Goal: Entertainment & Leisure: Consume media (video, audio)

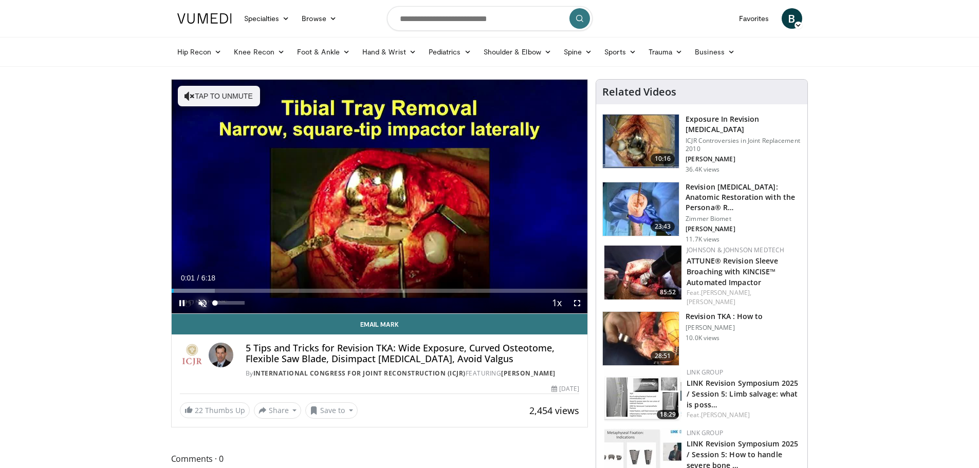
click at [204, 306] on span "Video Player" at bounding box center [202, 303] width 21 height 21
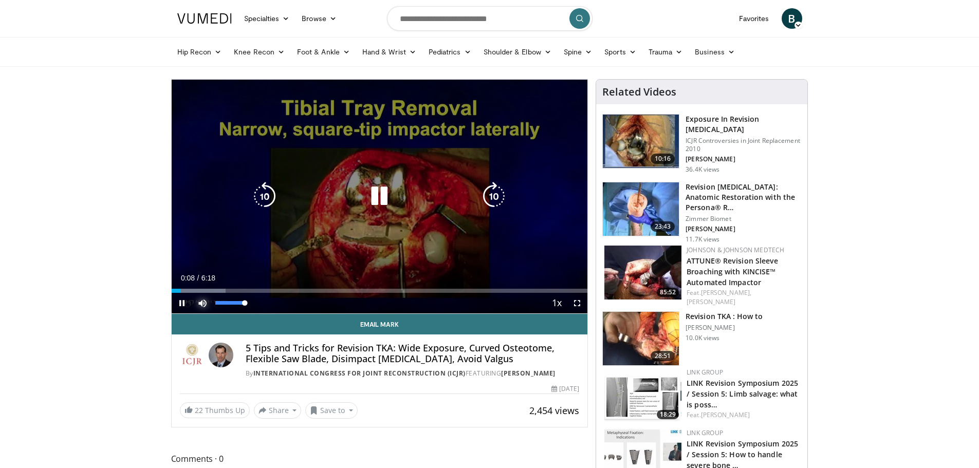
drag, startPoint x: 233, startPoint y: 303, endPoint x: 247, endPoint y: 301, distance: 14.0
click at [244, 301] on div "100%" at bounding box center [229, 303] width 29 height 4
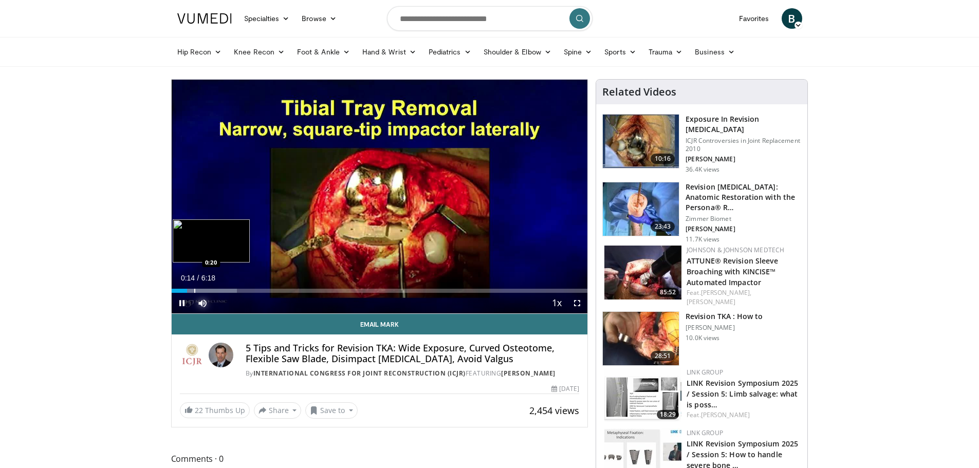
click at [194, 289] on div "Progress Bar" at bounding box center [194, 291] width 1 height 4
click at [201, 290] on div "Progress Bar" at bounding box center [201, 291] width 1 height 4
click at [273, 292] on div "Progress Bar" at bounding box center [281, 291] width 107 height 4
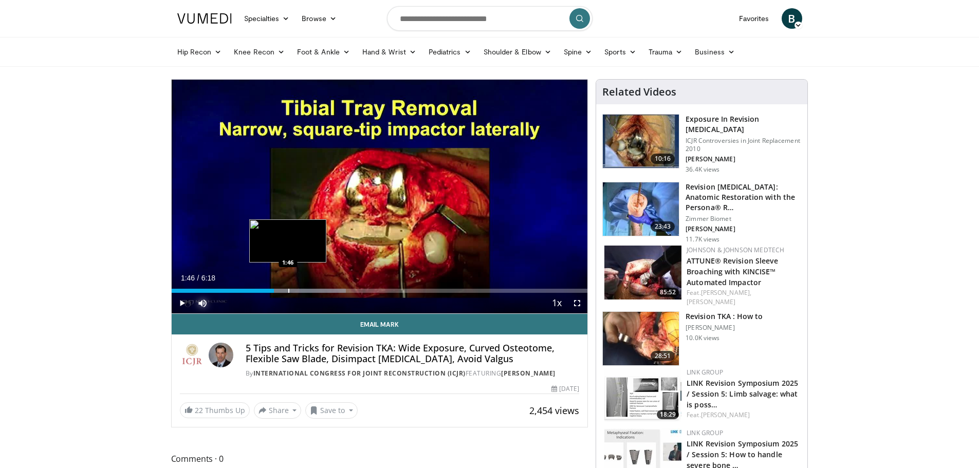
click at [288, 291] on div "Progress Bar" at bounding box center [288, 291] width 1 height 4
click at [288, 287] on div "Loaded : 47.14% 1:50 1:46" at bounding box center [380, 288] width 416 height 10
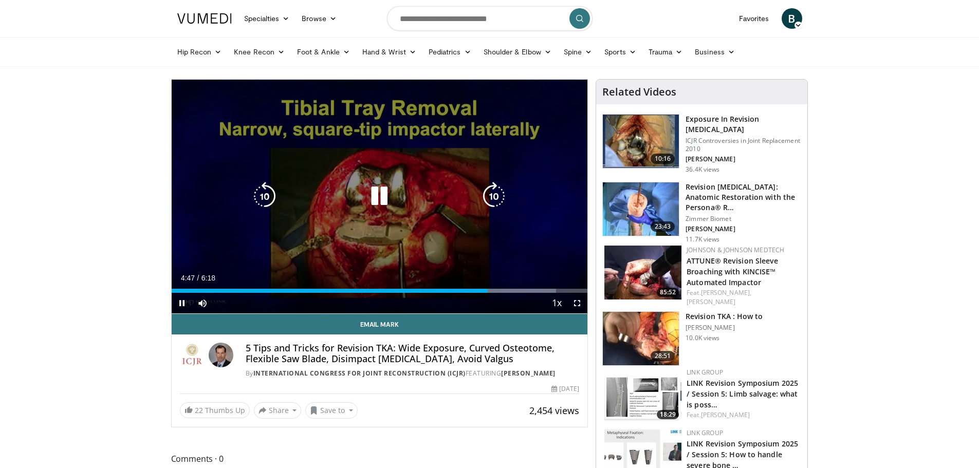
click at [374, 190] on icon "Video Player" at bounding box center [379, 196] width 29 height 29
click at [375, 190] on icon "Video Player" at bounding box center [379, 196] width 29 height 29
click at [385, 196] on icon "Video Player" at bounding box center [379, 196] width 29 height 29
click at [381, 203] on icon "Video Player" at bounding box center [379, 196] width 29 height 29
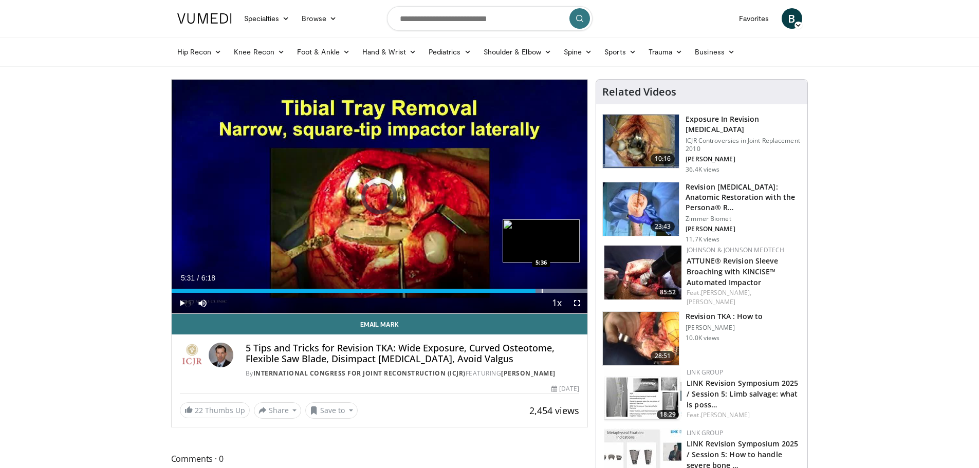
click at [541, 292] on div "Progress Bar" at bounding box center [541, 291] width 1 height 4
click at [0, 0] on div "Progress Bar" at bounding box center [0, 0] width 0 height 0
click at [561, 289] on div "Progress Bar" at bounding box center [561, 291] width 1 height 4
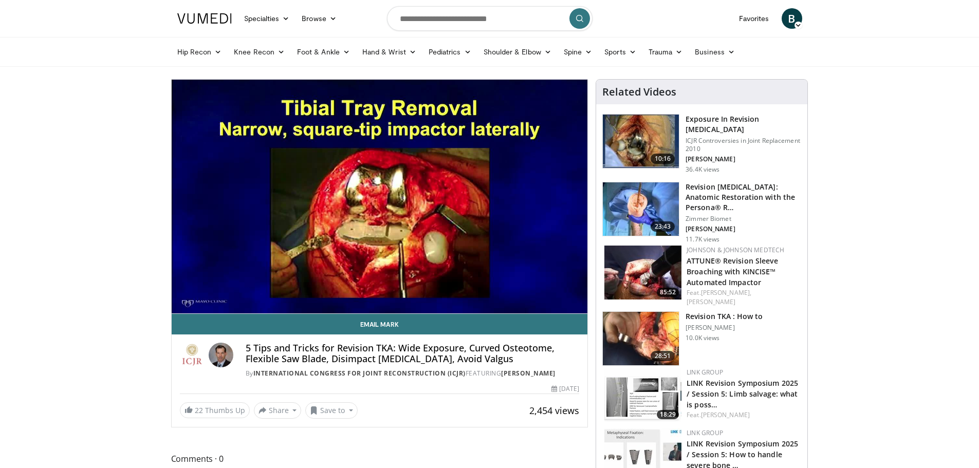
click at [645, 129] on img at bounding box center [641, 141] width 76 height 53
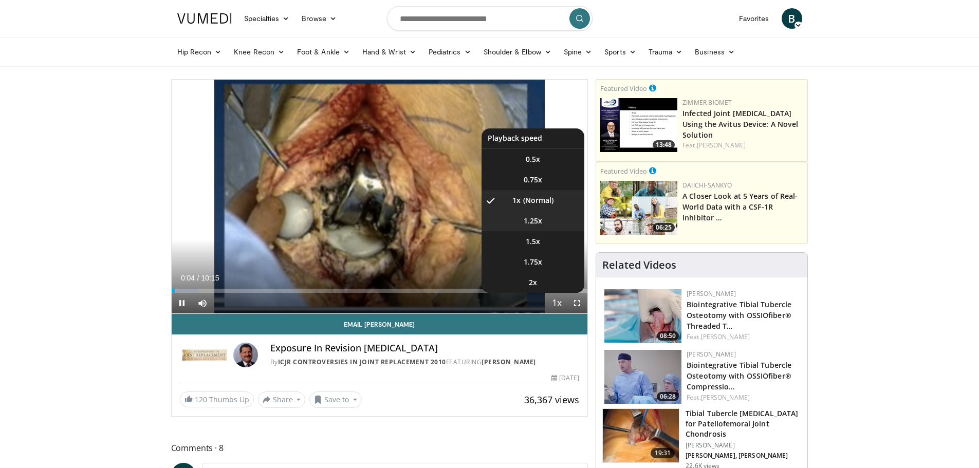
click at [534, 221] on span "1.25x" at bounding box center [532, 221] width 18 height 10
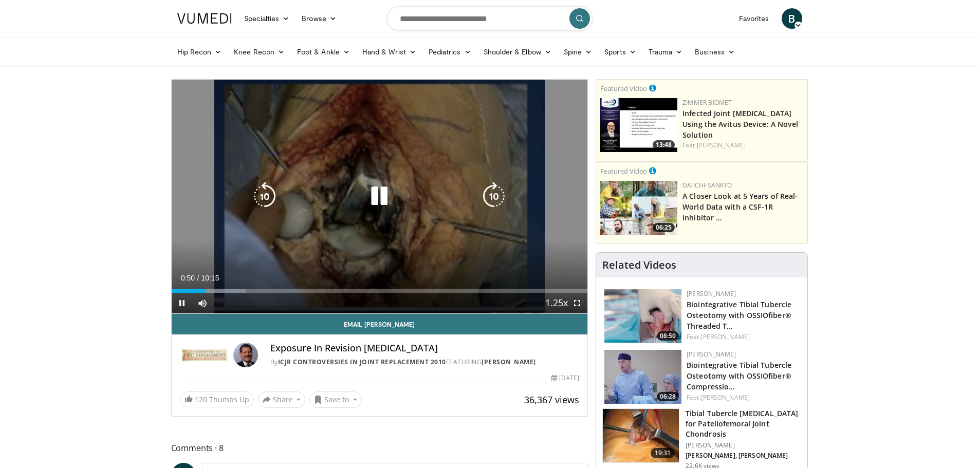
click at [494, 196] on icon "Video Player" at bounding box center [493, 196] width 29 height 29
click at [490, 194] on icon "Video Player" at bounding box center [493, 196] width 29 height 29
click at [495, 192] on icon "Video Player" at bounding box center [493, 196] width 29 height 29
click at [494, 197] on icon "Video Player" at bounding box center [493, 196] width 29 height 29
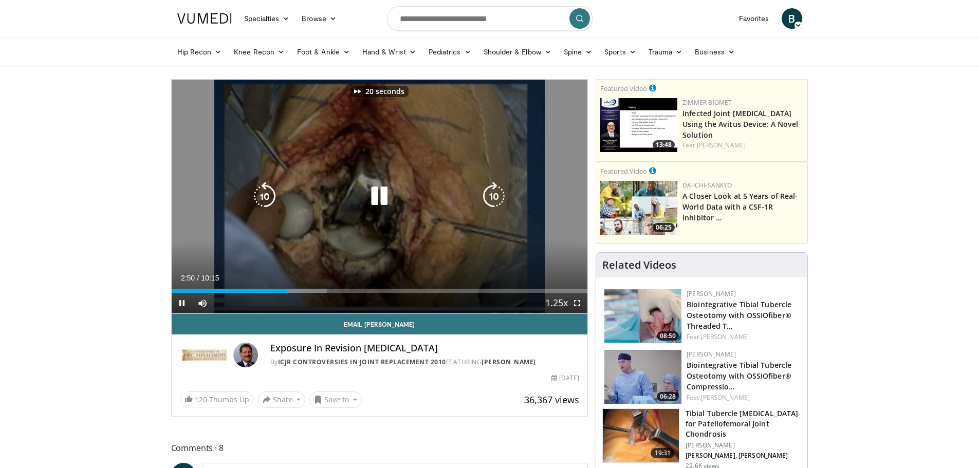
click at [494, 197] on icon "Video Player" at bounding box center [493, 196] width 29 height 29
click at [495, 195] on icon "Video Player" at bounding box center [493, 196] width 29 height 29
click at [495, 196] on icon "Video Player" at bounding box center [493, 196] width 29 height 29
click at [498, 193] on icon "Video Player" at bounding box center [493, 196] width 29 height 29
click at [495, 189] on icon "Video Player" at bounding box center [493, 196] width 29 height 29
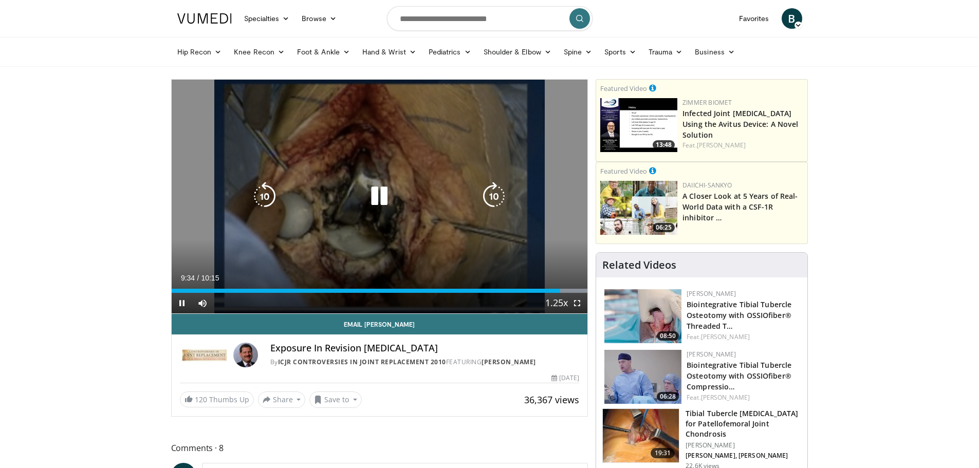
click at [498, 191] on icon "Video Player" at bounding box center [493, 196] width 29 height 29
click at [499, 191] on icon "Video Player" at bounding box center [493, 196] width 29 height 29
click at [499, 192] on icon "Video Player" at bounding box center [493, 196] width 29 height 29
click at [272, 196] on icon "Video Player" at bounding box center [264, 196] width 29 height 29
click at [375, 194] on icon "Video Player" at bounding box center [379, 196] width 29 height 29
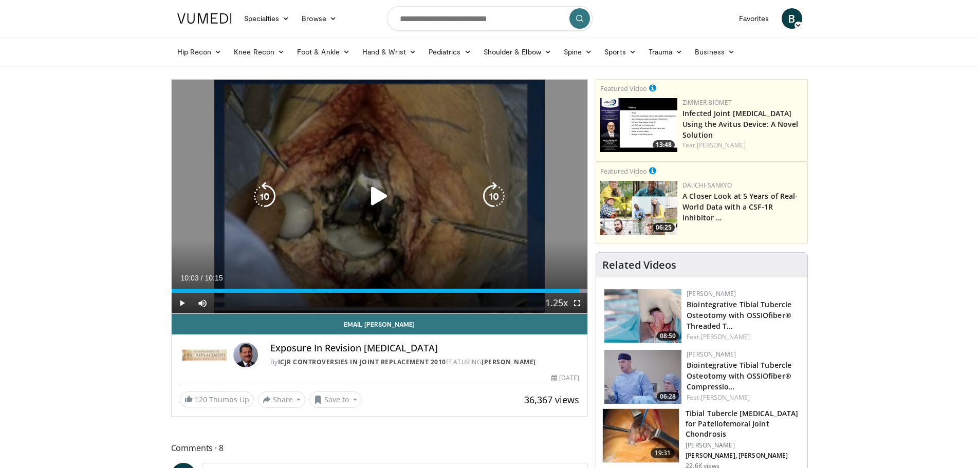
click at [383, 195] on icon "Video Player" at bounding box center [379, 196] width 29 height 29
